Goal: Navigation & Orientation: Find specific page/section

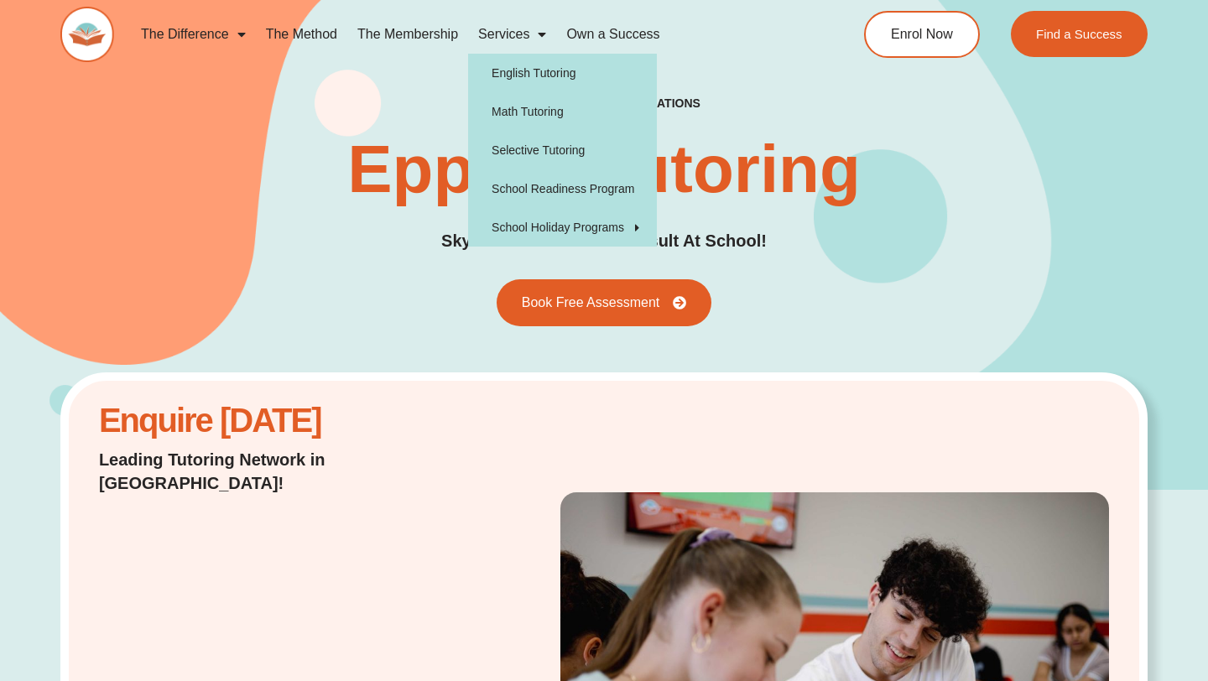
click at [537, 33] on span "Menu" at bounding box center [537, 34] width 17 height 30
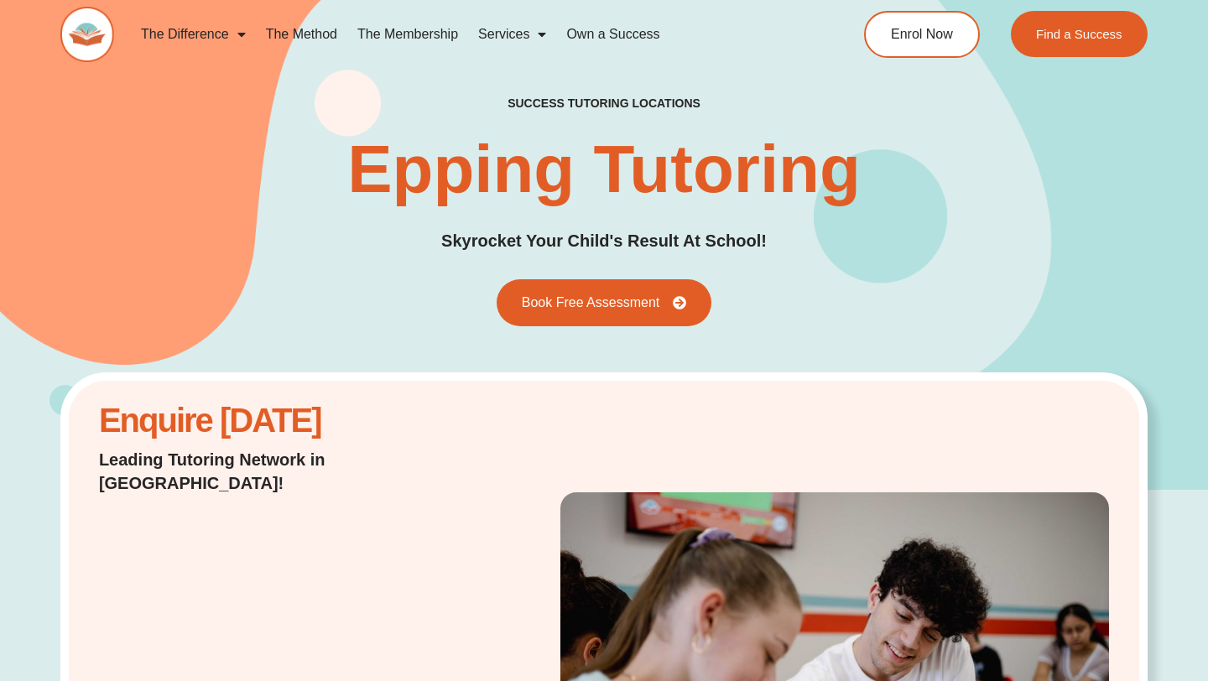
click at [594, 33] on link "Own a Success" at bounding box center [612, 34] width 113 height 39
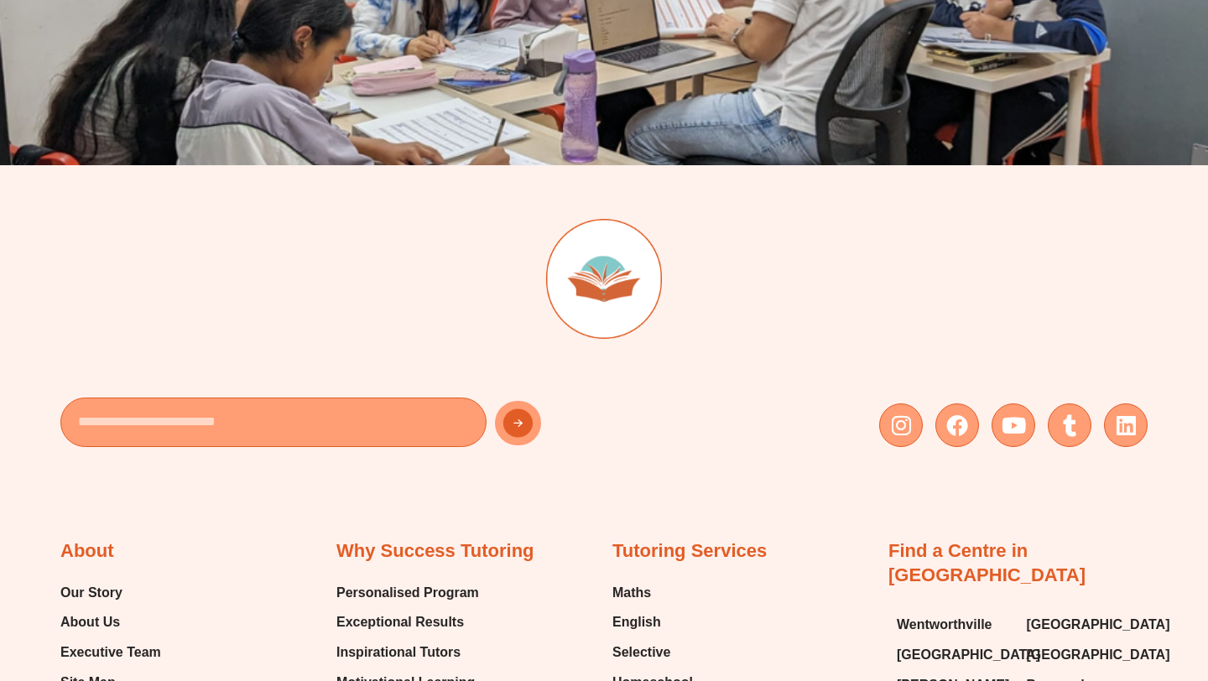
scroll to position [4822, 0]
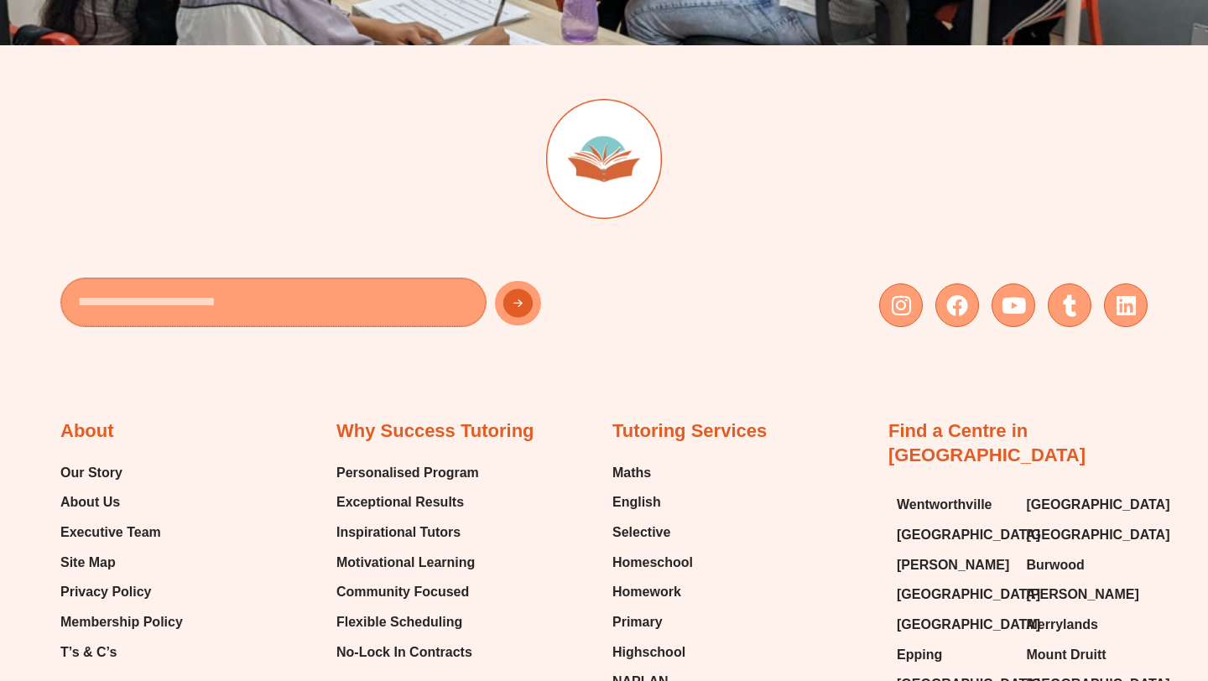
click at [248, 306] on input "Email" at bounding box center [273, 302] width 426 height 49
click at [1117, 309] on icon at bounding box center [1126, 305] width 22 height 22
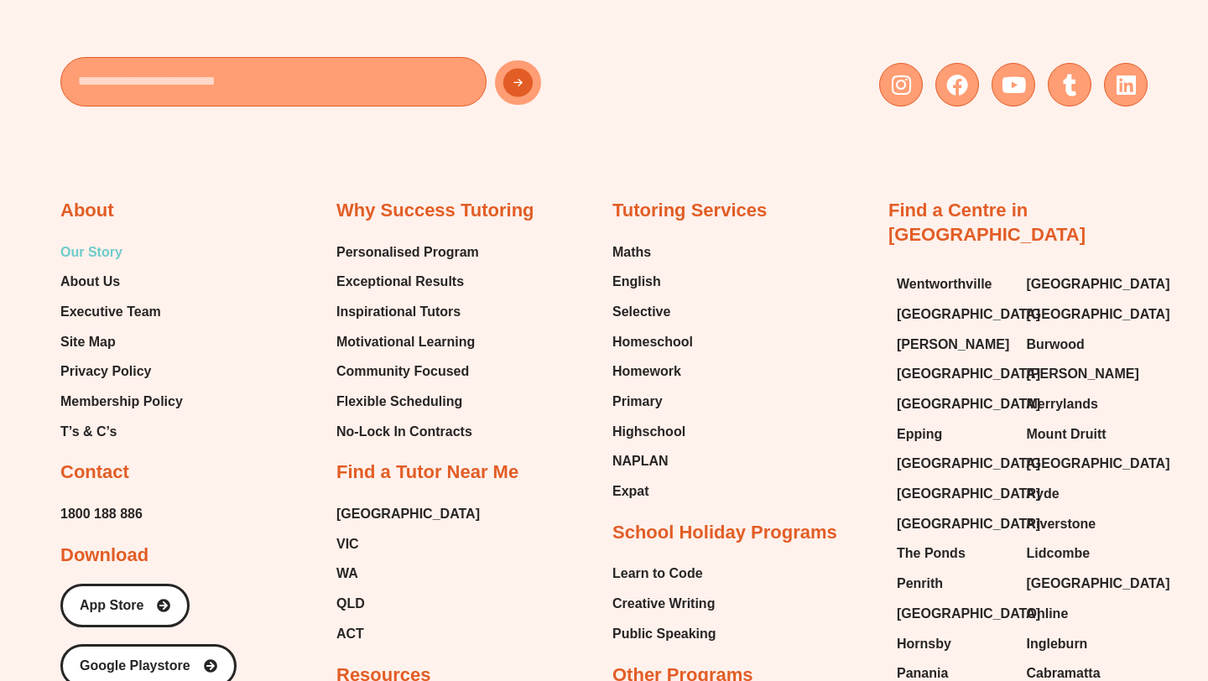
scroll to position [5060, 0]
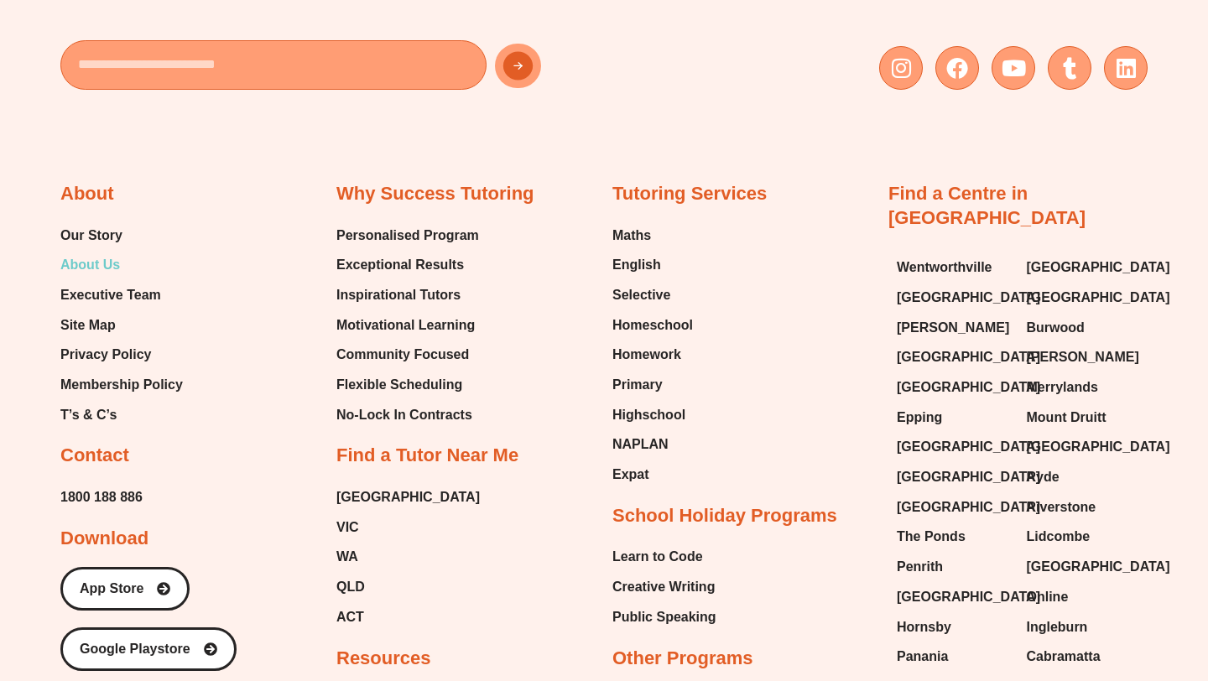
click at [111, 257] on span "About Us" at bounding box center [90, 264] width 60 height 25
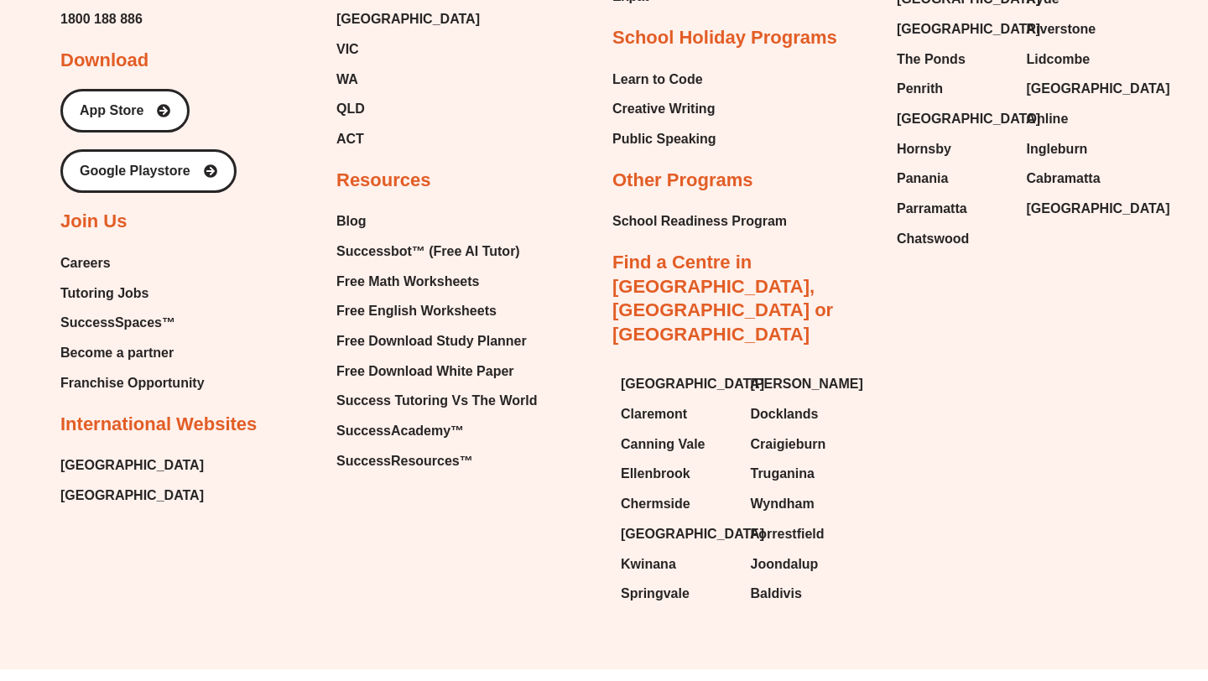
scroll to position [4003, 0]
